Goal: Information Seeking & Learning: Find contact information

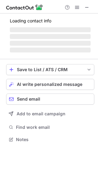
scroll to position [3, 3]
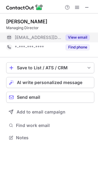
click at [76, 38] on button "View email" at bounding box center [77, 37] width 24 height 6
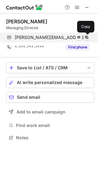
click at [86, 37] on span at bounding box center [86, 37] width 5 height 5
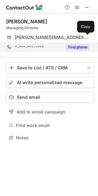
click at [78, 45] on button "Find phone" at bounding box center [77, 47] width 24 height 6
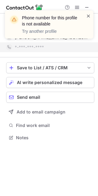
click at [89, 16] on span at bounding box center [88, 16] width 5 height 6
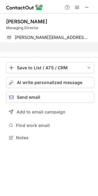
scroll to position [124, 98]
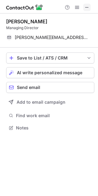
click at [85, 7] on span at bounding box center [87, 7] width 5 height 5
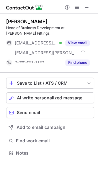
scroll to position [149, 98]
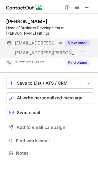
click at [78, 42] on button "View email" at bounding box center [77, 43] width 24 height 6
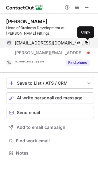
click at [88, 42] on span at bounding box center [86, 43] width 5 height 5
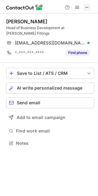
scroll to position [139, 98]
click at [84, 6] on button at bounding box center [86, 7] width 7 height 7
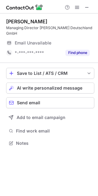
scroll to position [3, 3]
click at [86, 5] on span at bounding box center [87, 7] width 5 height 5
